Goal: Task Accomplishment & Management: Use online tool/utility

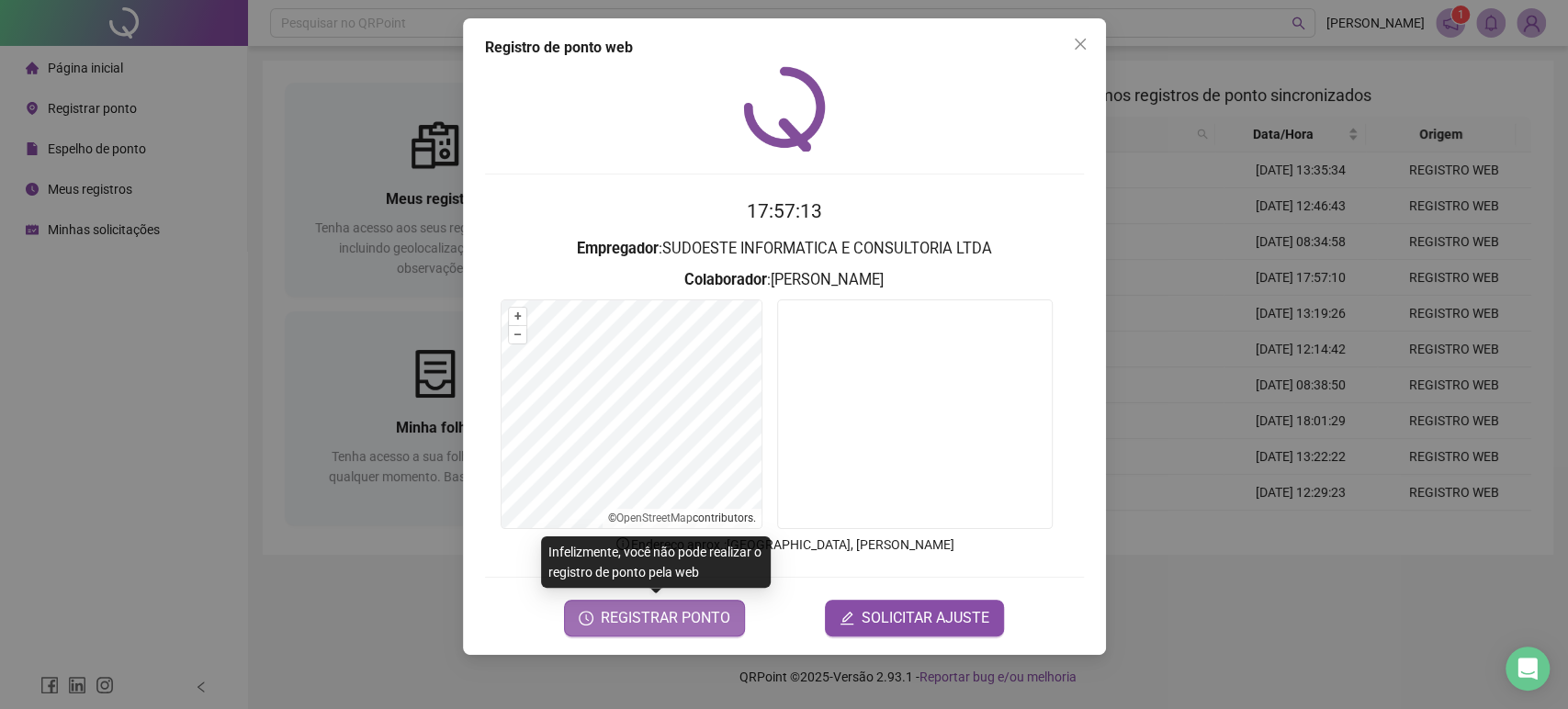
click at [661, 625] on span "REGISTRAR PONTO" at bounding box center [665, 617] width 129 height 22
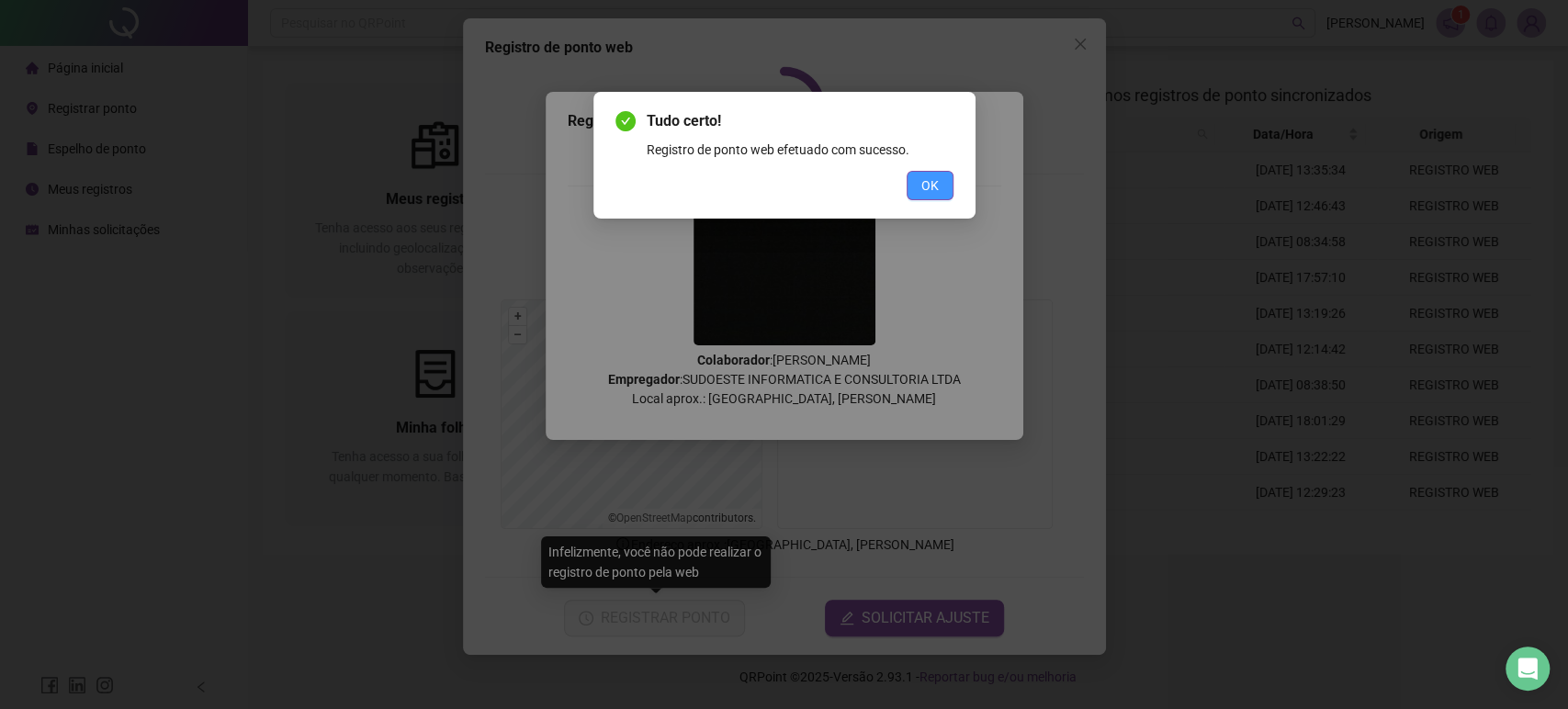
click at [926, 183] on span "OK" at bounding box center [929, 185] width 17 height 20
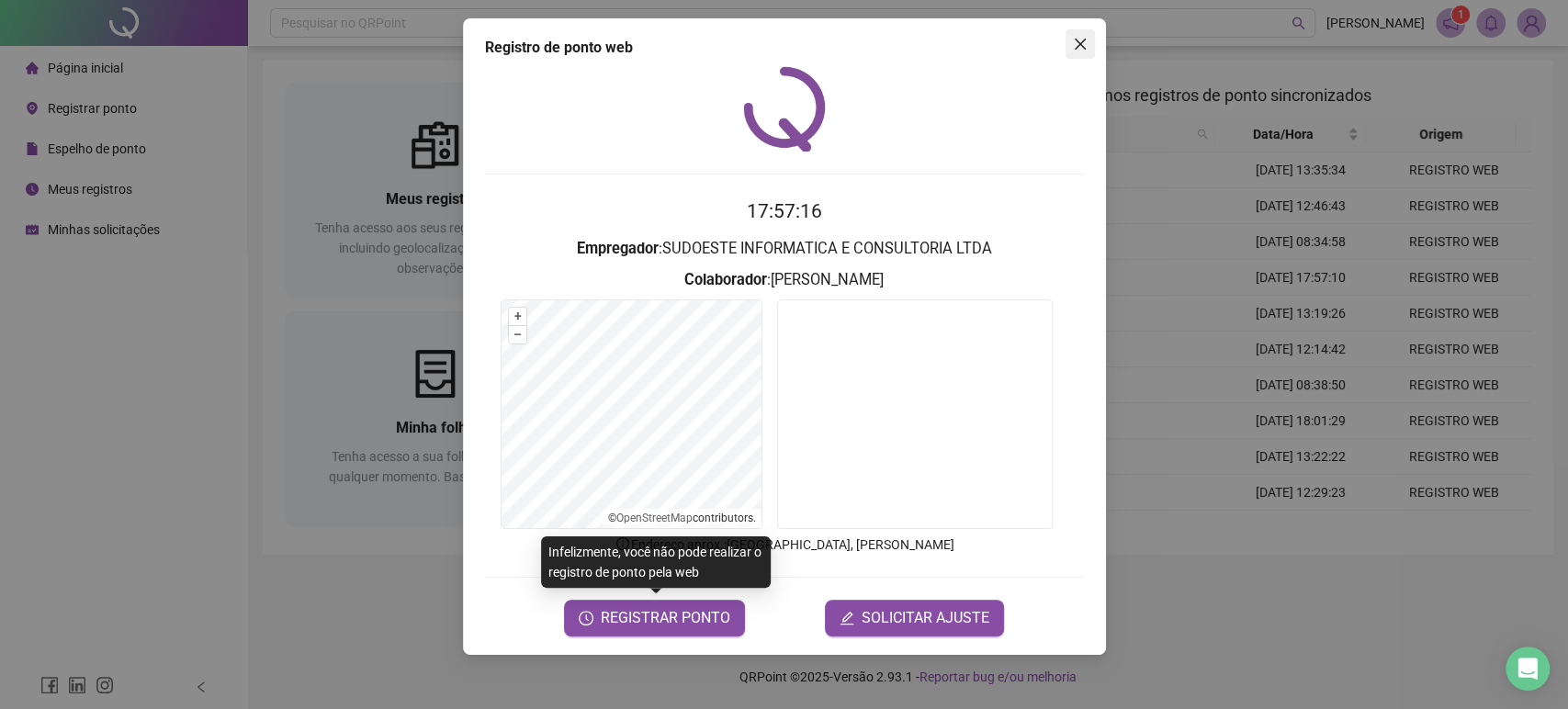
click at [1081, 49] on icon "close" at bounding box center [1081, 44] width 15 height 15
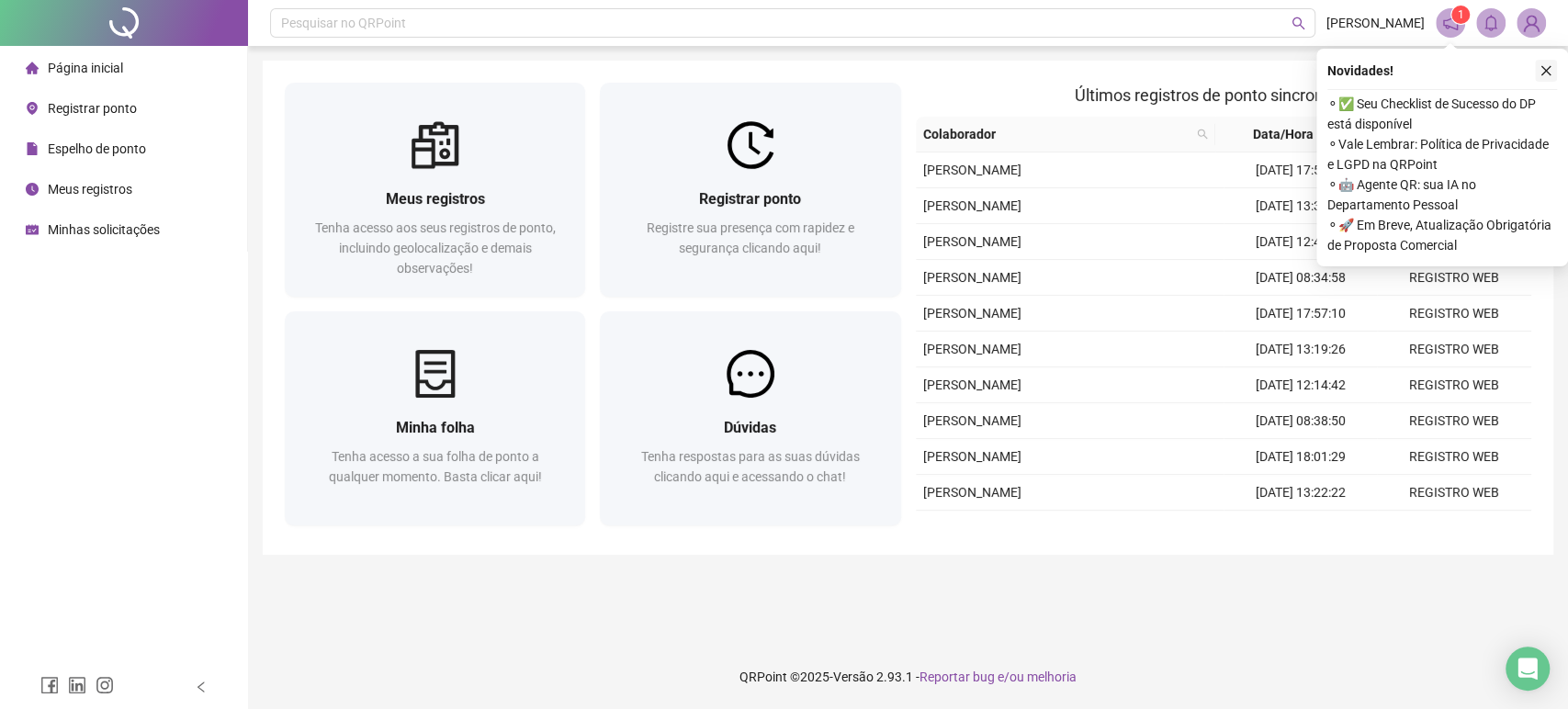
click at [1553, 67] on button "button" at bounding box center [1545, 70] width 22 height 22
